Goal: Task Accomplishment & Management: Manage account settings

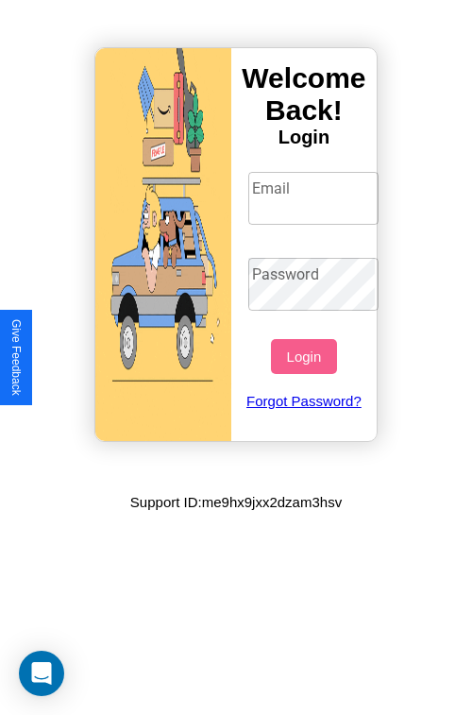
click at [315, 197] on input "Email" at bounding box center [313, 198] width 131 height 53
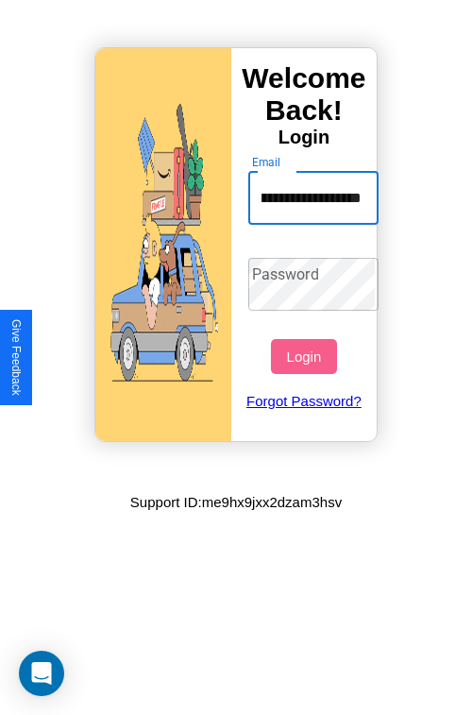
scroll to position [0, 80]
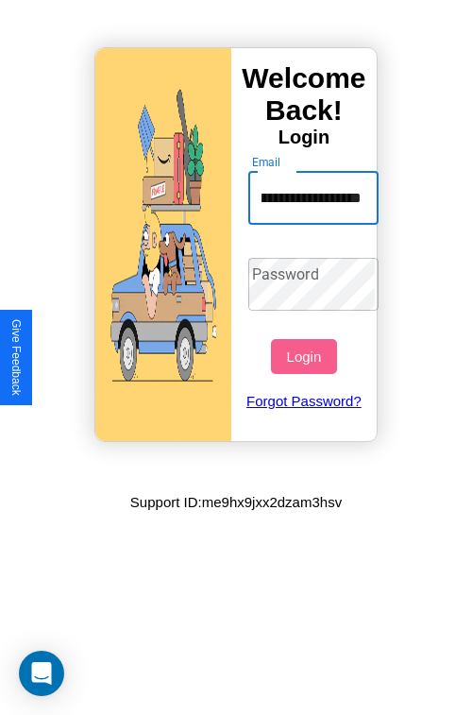
type input "**********"
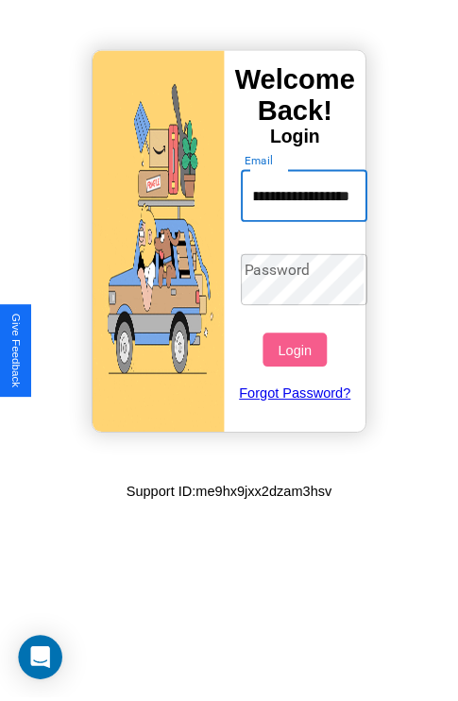
scroll to position [0, 0]
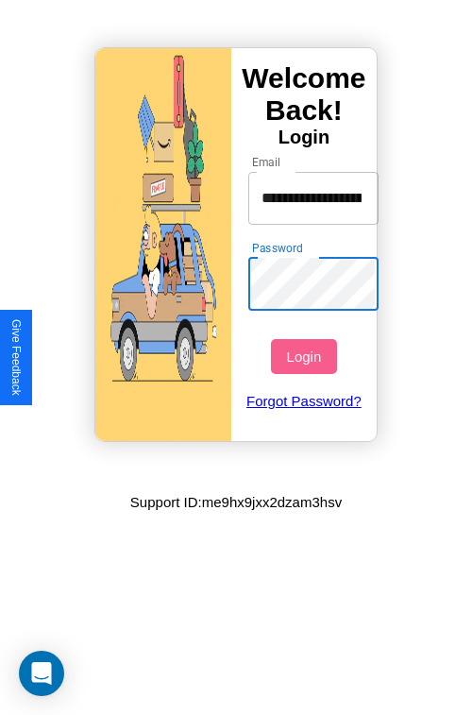
click at [306, 356] on button "Login" at bounding box center [303, 356] width 65 height 35
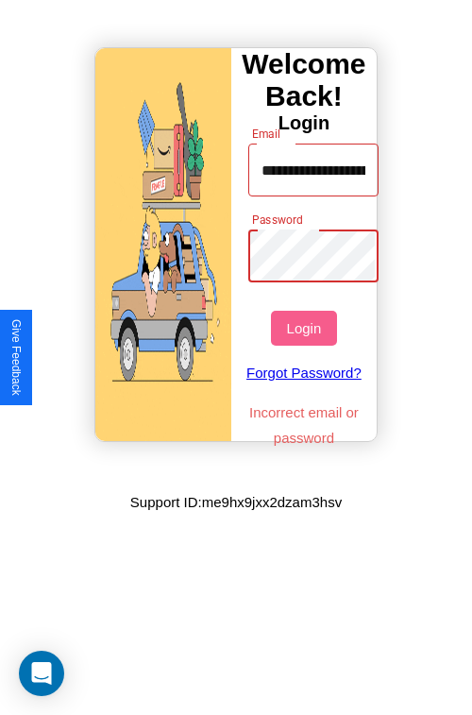
click at [306, 328] on button "Login" at bounding box center [303, 328] width 65 height 35
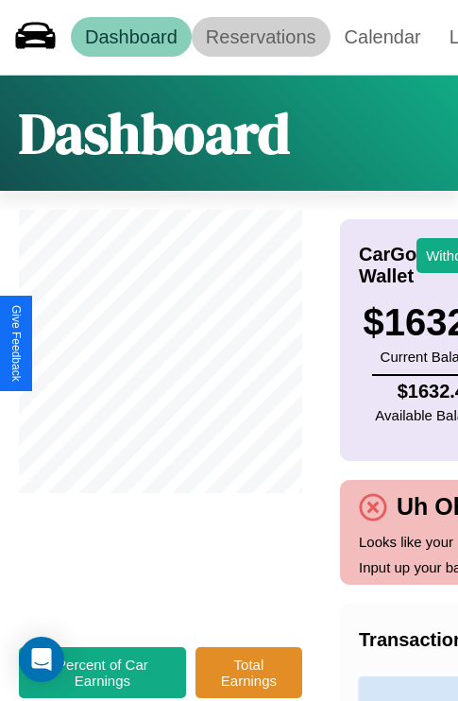
click at [261, 37] on link "Reservations" at bounding box center [261, 37] width 139 height 40
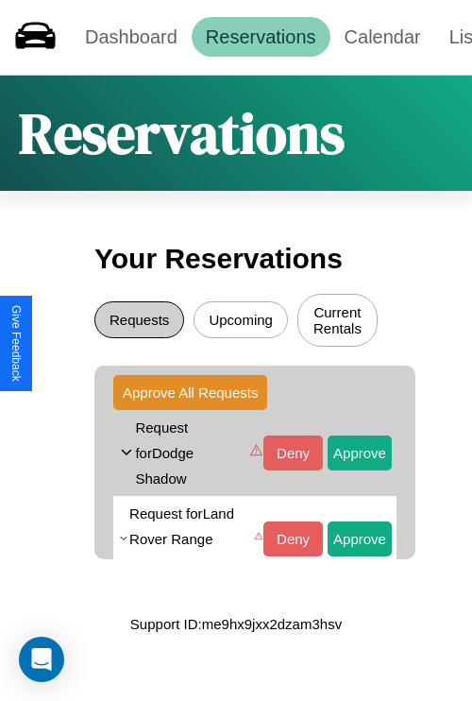
click at [139, 322] on button "Requests" at bounding box center [139, 319] width 90 height 37
click at [126, 454] on icon at bounding box center [126, 452] width 17 height 28
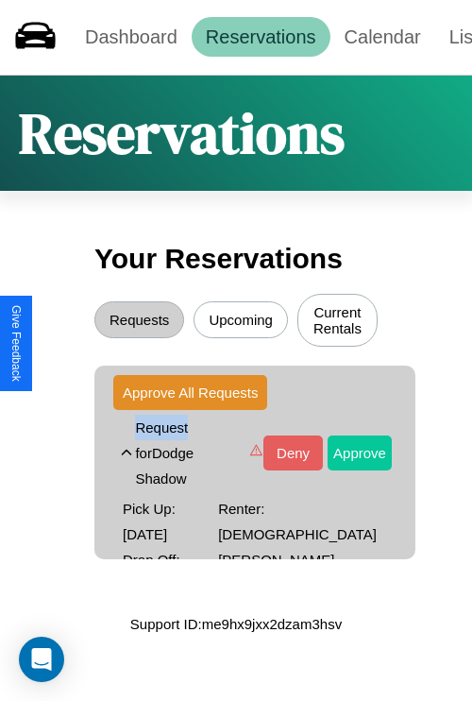
click at [346, 454] on button "Approve" at bounding box center [360, 452] width 64 height 35
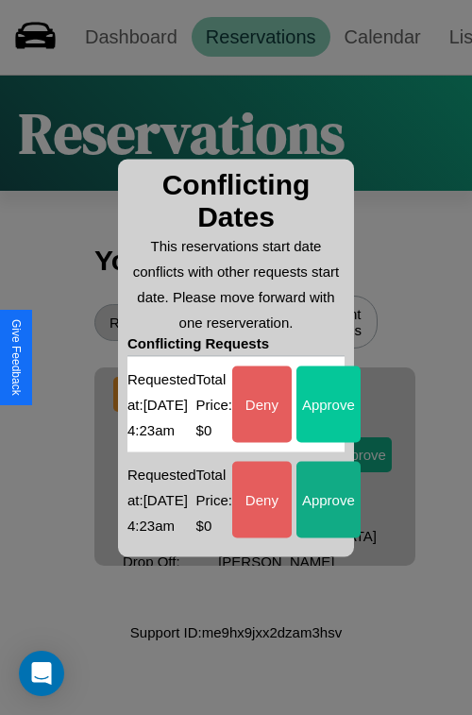
click at [331, 391] on button "Approve" at bounding box center [329, 403] width 64 height 76
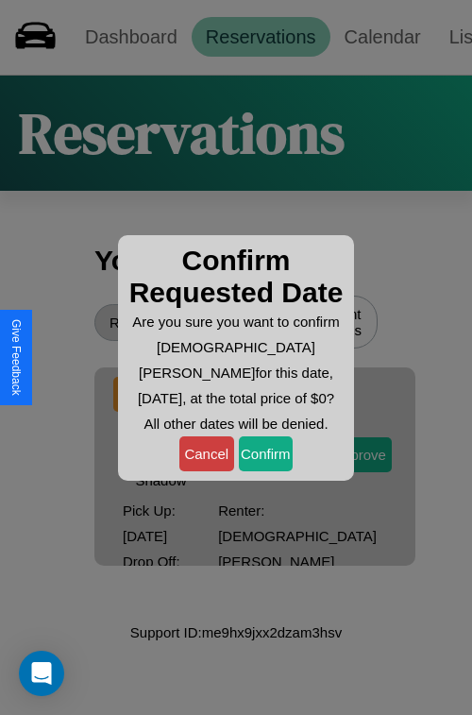
click at [206, 453] on button "Cancel" at bounding box center [206, 453] width 55 height 35
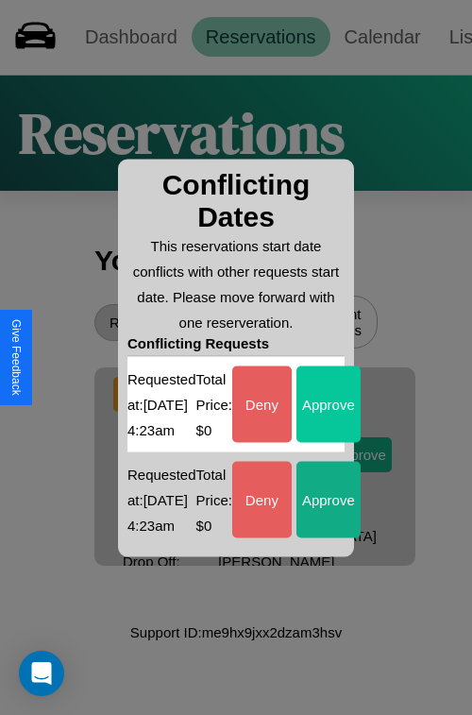
click at [331, 391] on button "Approve" at bounding box center [329, 403] width 64 height 76
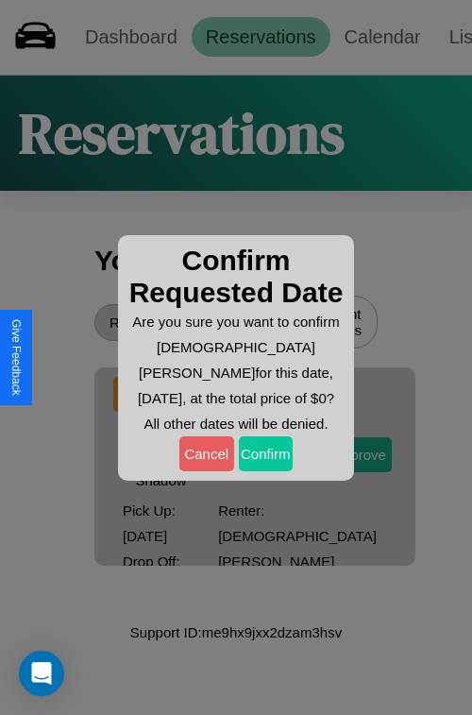
click at [265, 453] on button "Confirm" at bounding box center [266, 453] width 55 height 35
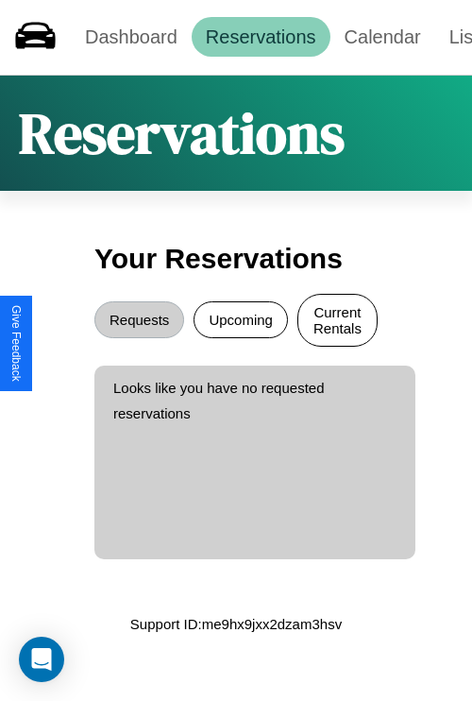
click at [337, 322] on button "Current Rentals" at bounding box center [337, 320] width 80 height 53
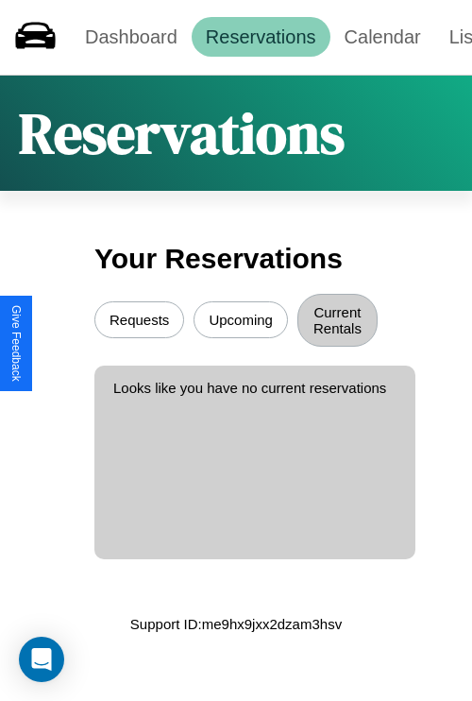
click at [241, 322] on button "Upcoming" at bounding box center [241, 319] width 94 height 37
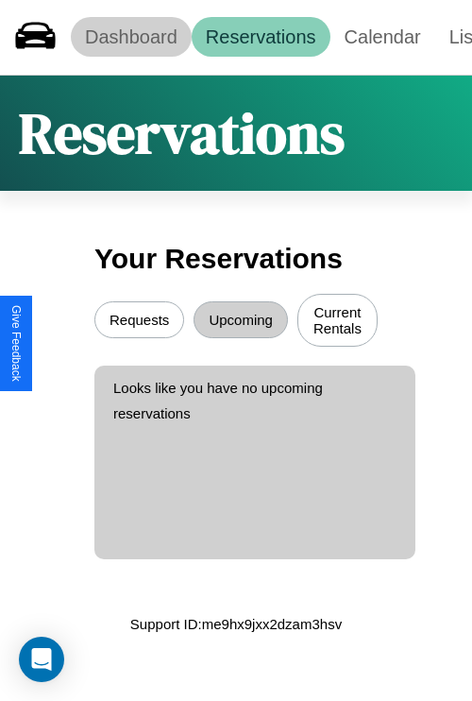
click at [130, 37] on link "Dashboard" at bounding box center [131, 37] width 121 height 40
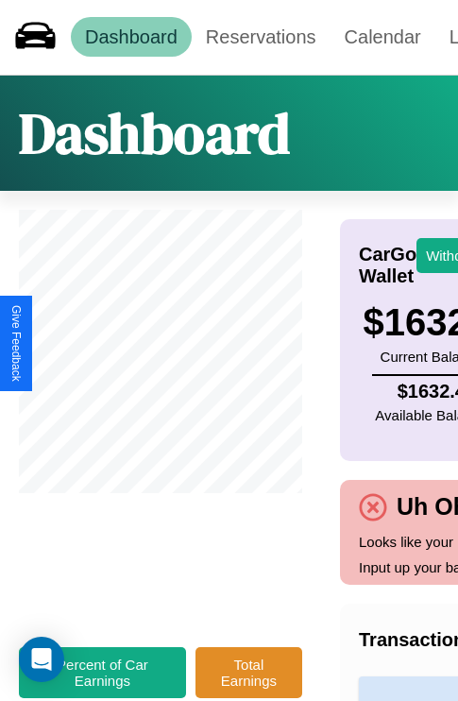
scroll to position [0, 229]
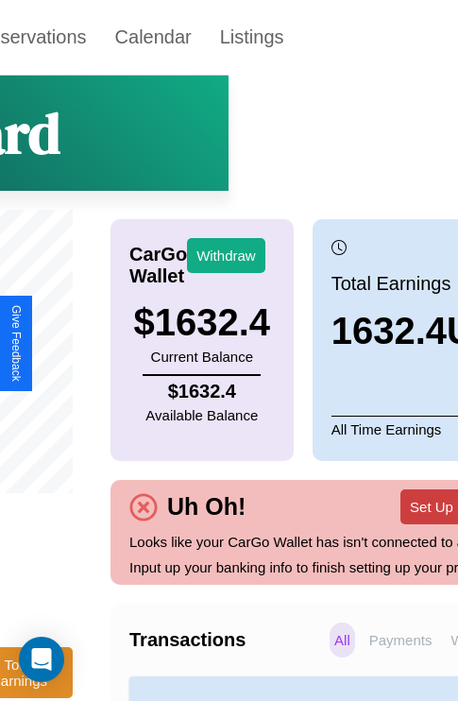
click at [400, 519] on button "Set Up Bank Info" at bounding box center [463, 506] width 126 height 35
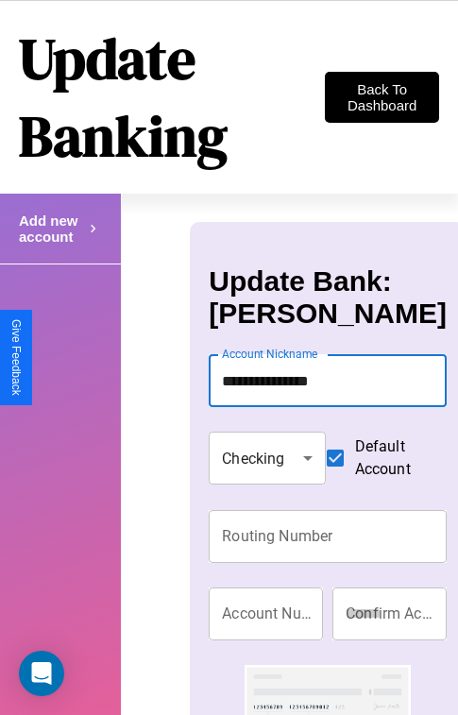
type input "**********"
